Goal: Task Accomplishment & Management: Complete application form

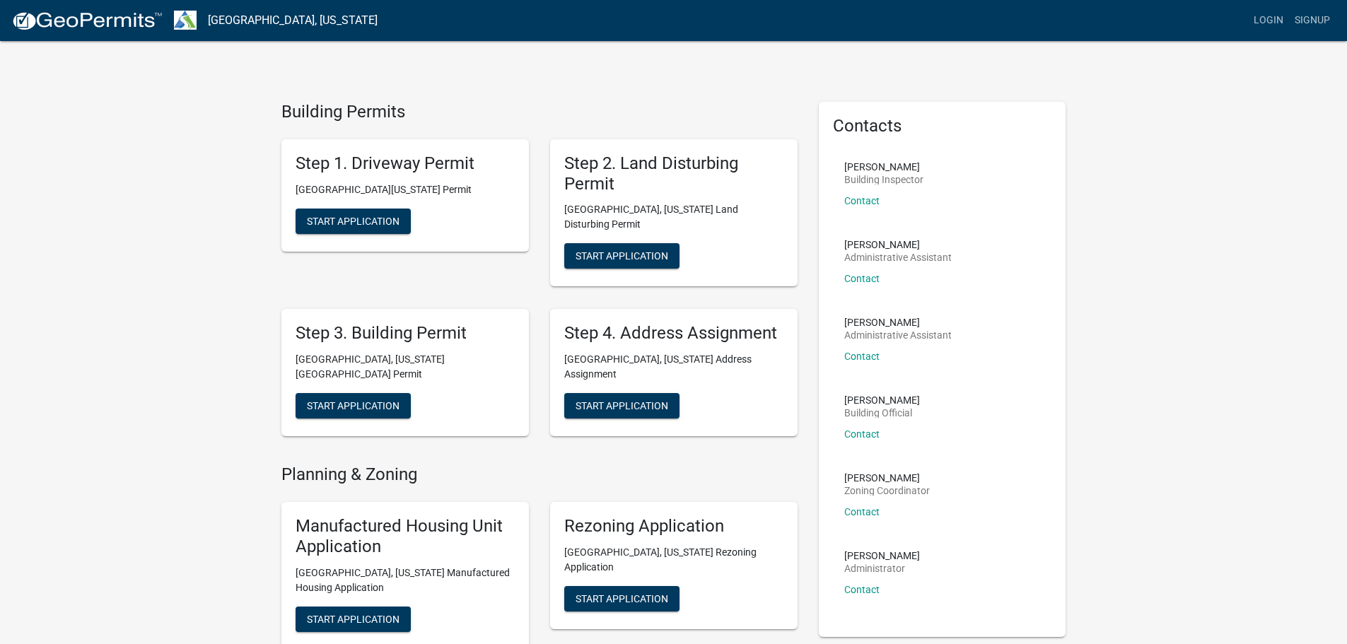
click at [443, 180] on div "Step 1. Driveway Permit [GEOGRAPHIC_DATA][US_STATE] Permit Start Application" at bounding box center [406, 195] width 248 height 112
click at [460, 309] on div "Step 3. Building Permit [GEOGRAPHIC_DATA], [US_STATE][GEOGRAPHIC_DATA] Permit S…" at bounding box center [406, 372] width 248 height 127
click at [352, 393] on button "Start Application" at bounding box center [353, 405] width 115 height 25
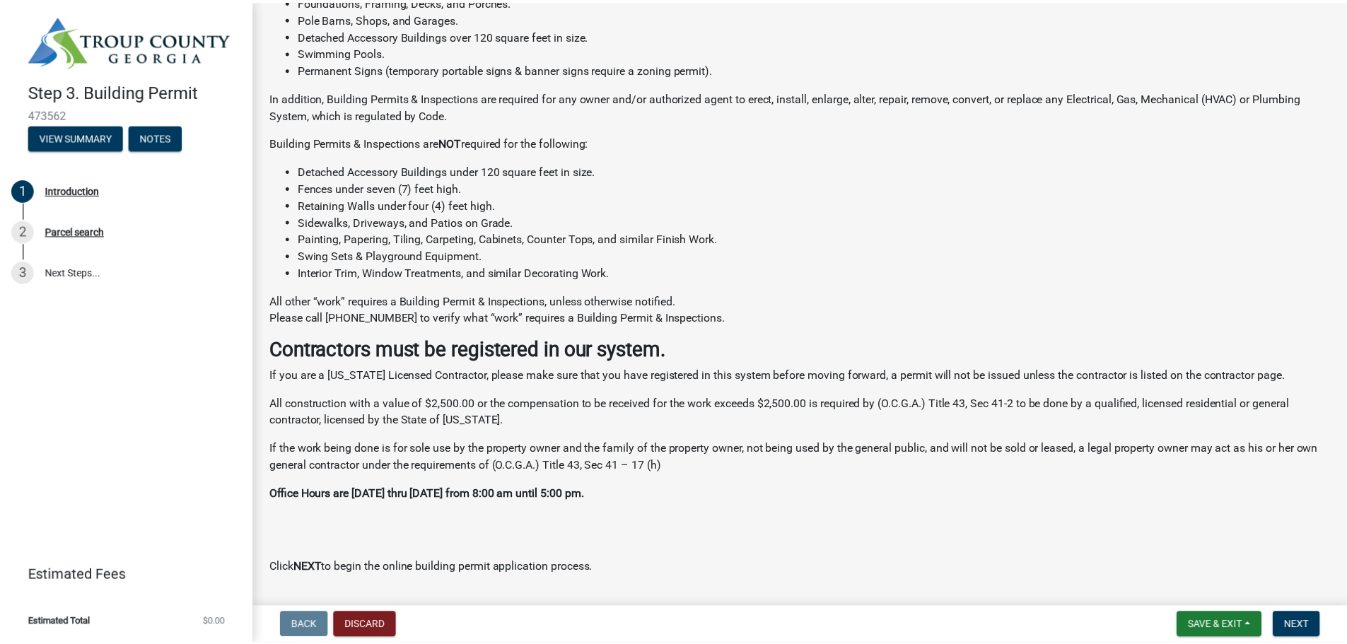
scroll to position [245, 0]
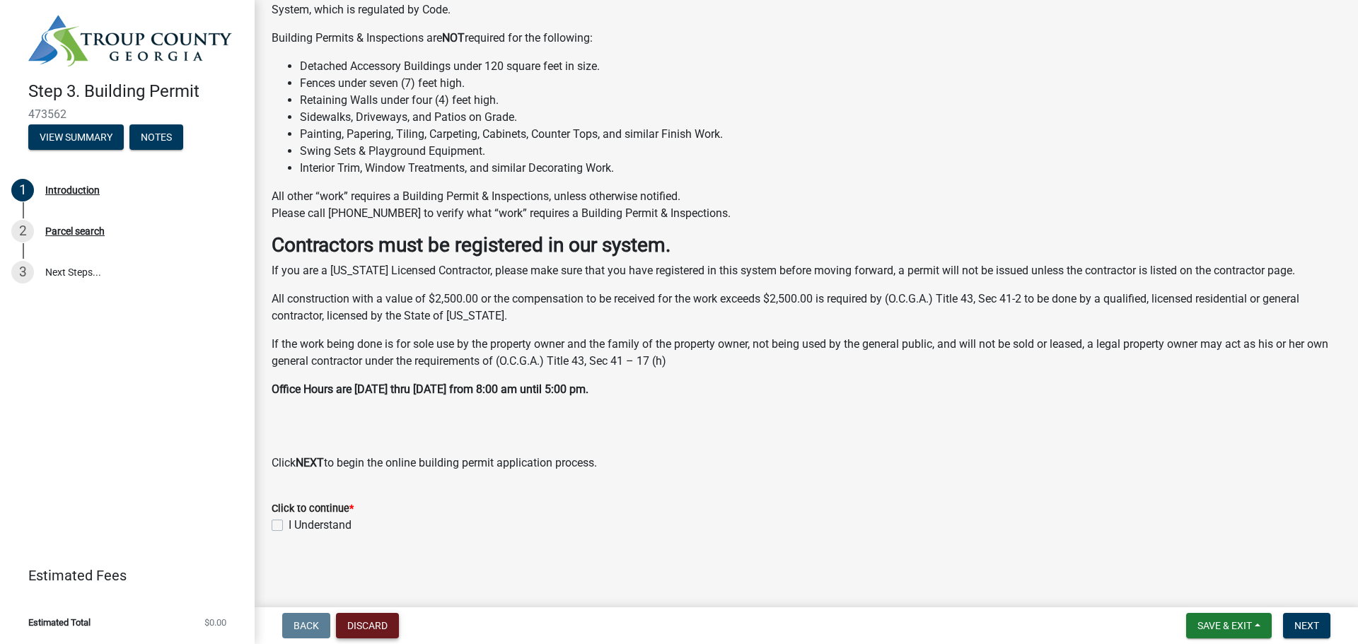
click at [377, 623] on button "Discard" at bounding box center [367, 625] width 63 height 25
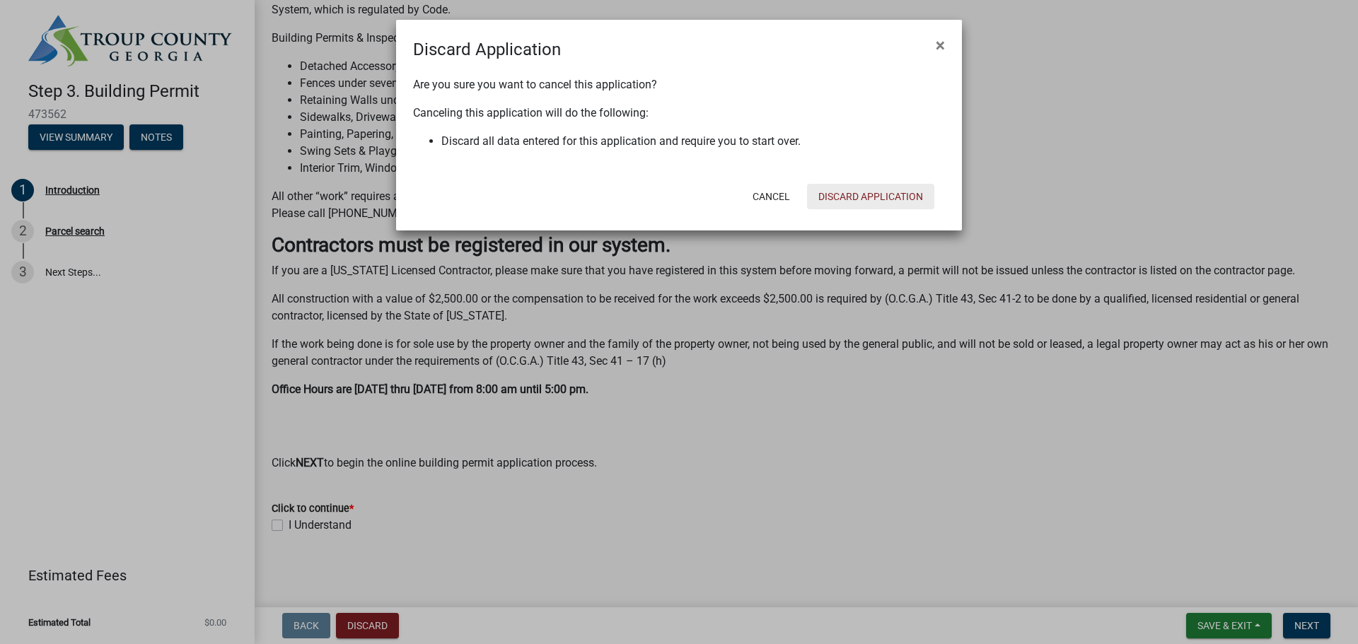
click at [847, 197] on button "Discard Application" at bounding box center [870, 196] width 127 height 25
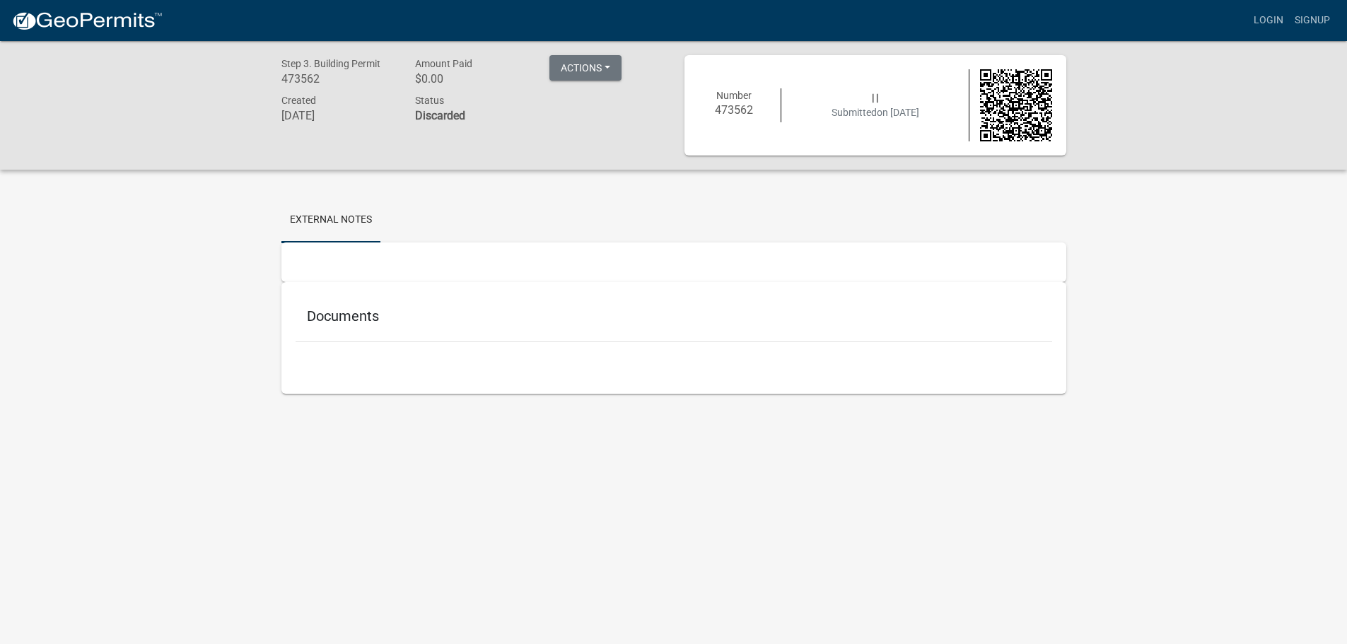
click at [425, 305] on div "Documents" at bounding box center [674, 319] width 757 height 46
click at [407, 140] on div "Step 3. Building Permit 473562 Amount Paid $0.00 Actions Printer Friendly Creat…" at bounding box center [472, 105] width 403 height 100
drag, startPoint x: 368, startPoint y: 76, endPoint x: 486, endPoint y: 76, distance: 118.1
click at [378, 75] on h6 "473562" at bounding box center [338, 78] width 113 height 13
click at [596, 60] on button "Actions" at bounding box center [586, 67] width 72 height 25
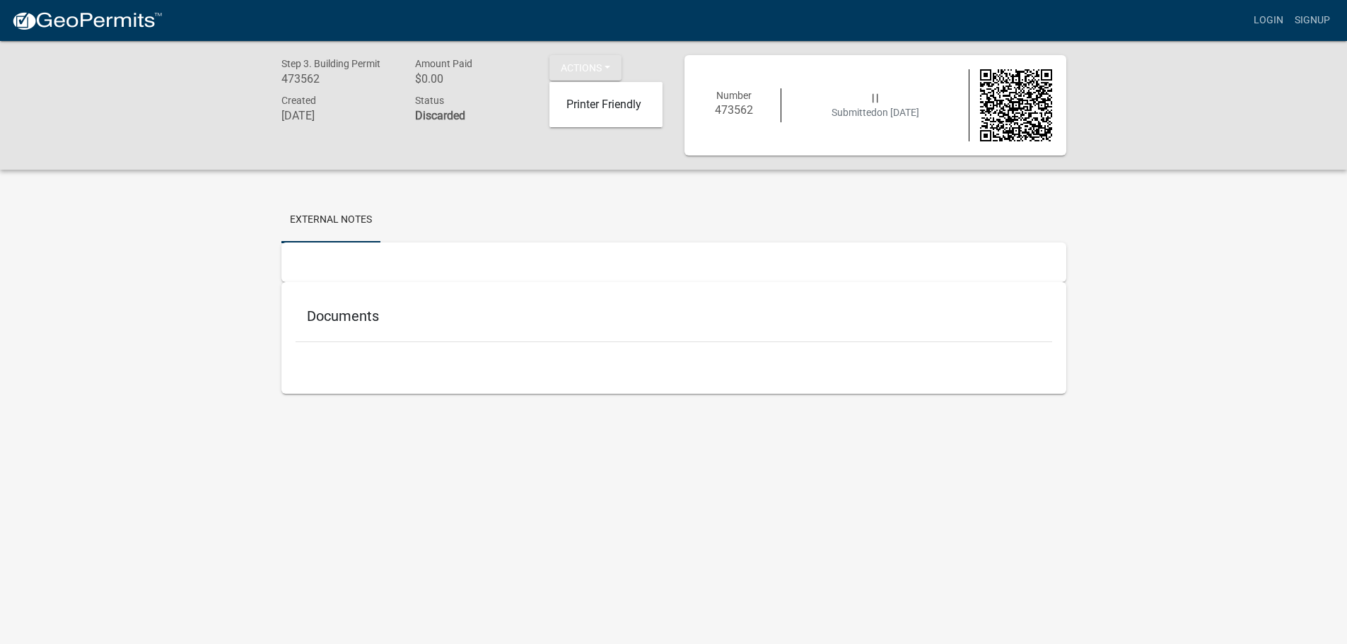
click at [511, 110] on h6 "Discarded" at bounding box center [471, 115] width 113 height 13
click at [501, 100] on div "Status Discarded" at bounding box center [472, 110] width 134 height 36
click at [501, 101] on div "Status Discarded" at bounding box center [472, 110] width 134 height 36
click at [615, 69] on button "Actions" at bounding box center [586, 67] width 72 height 25
click at [456, 82] on h6 "$0.00" at bounding box center [471, 78] width 113 height 13
